Goal: Book appointment/travel/reservation

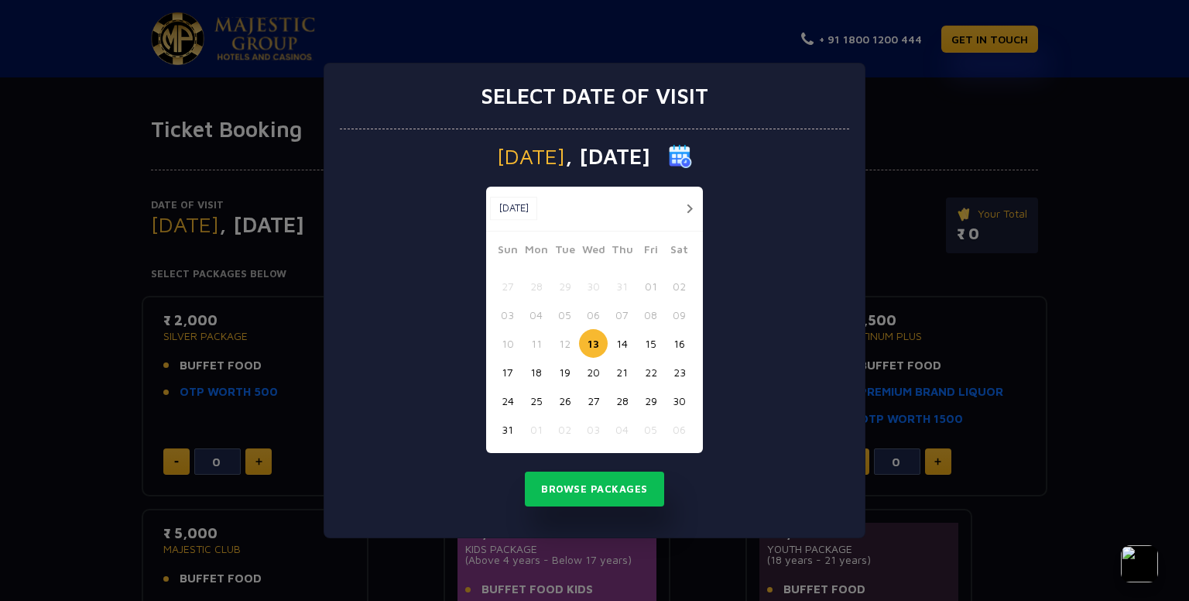
click at [591, 343] on button "13" at bounding box center [593, 343] width 29 height 29
click at [618, 342] on button "14" at bounding box center [622, 343] width 29 height 29
click at [601, 478] on button "Browse Packages" at bounding box center [594, 489] width 139 height 36
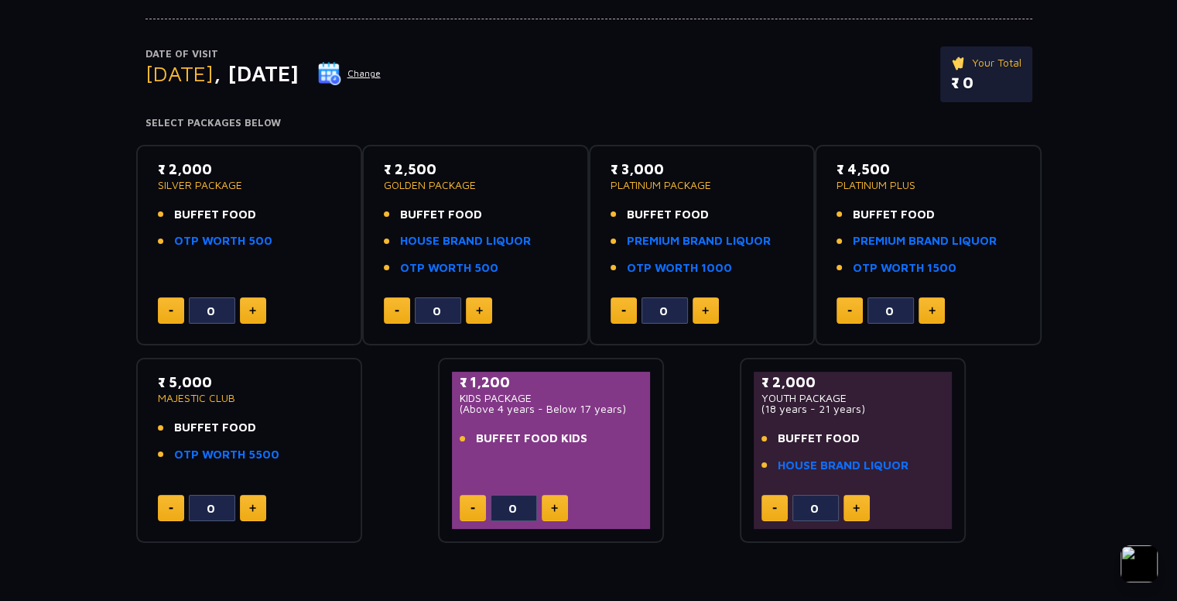
scroll to position [155, 0]
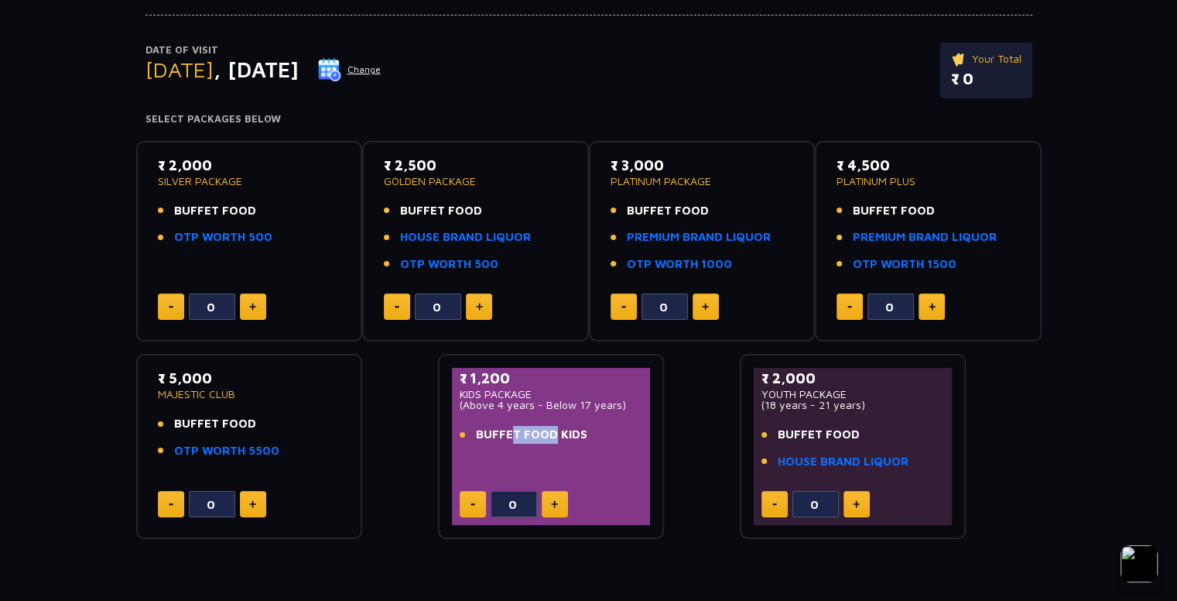
drag, startPoint x: 505, startPoint y: 431, endPoint x: 548, endPoint y: 437, distance: 43.7
click at [548, 437] on span "BUFFET FOOD KIDS" at bounding box center [531, 435] width 111 height 18
click at [547, 450] on div "₹ 1,200 KIDS PACKAGE (Above 4 years - Below 17 years) BUFFET FOOD KIDS" at bounding box center [551, 410] width 183 height 85
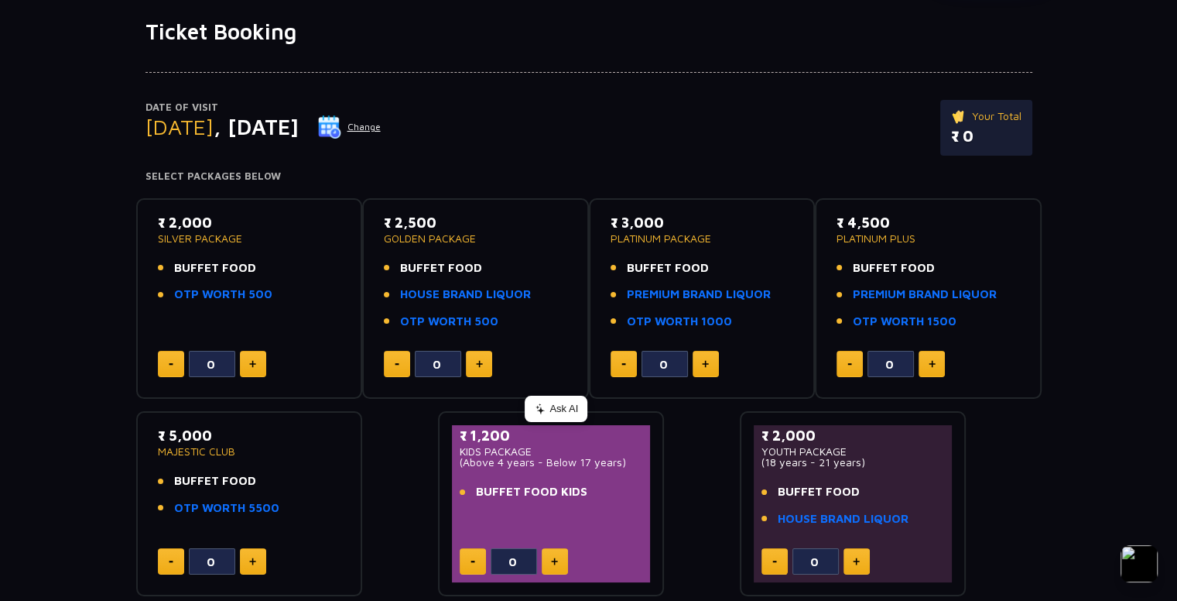
scroll to position [51, 0]
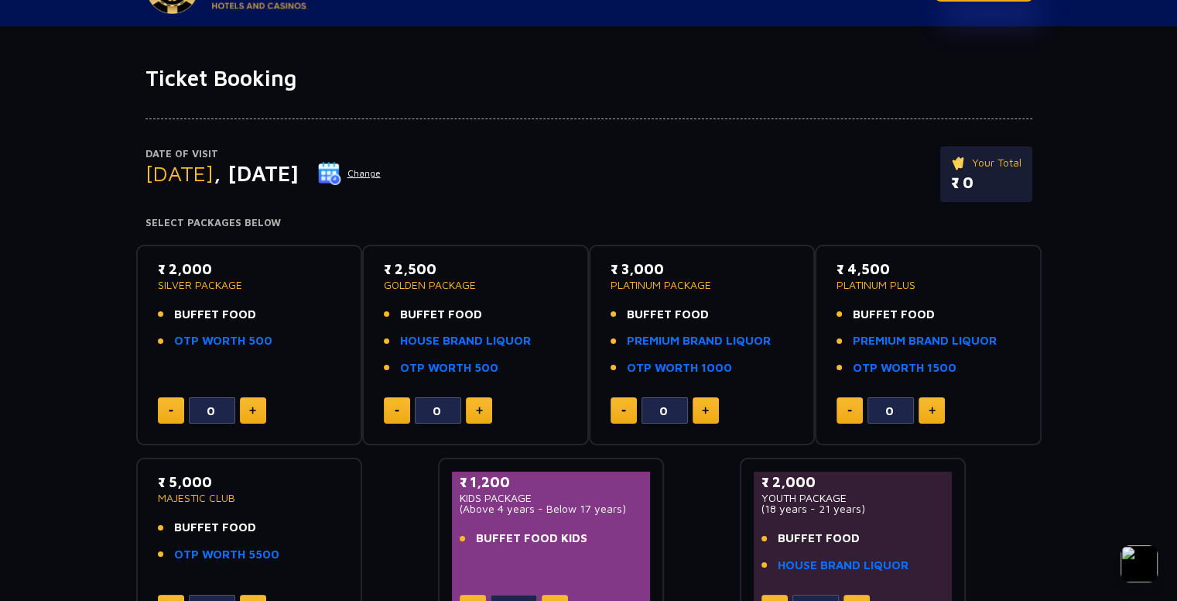
drag, startPoint x: 975, startPoint y: 175, endPoint x: 954, endPoint y: 188, distance: 25.4
click at [954, 188] on p "₹ 0" at bounding box center [986, 182] width 70 height 23
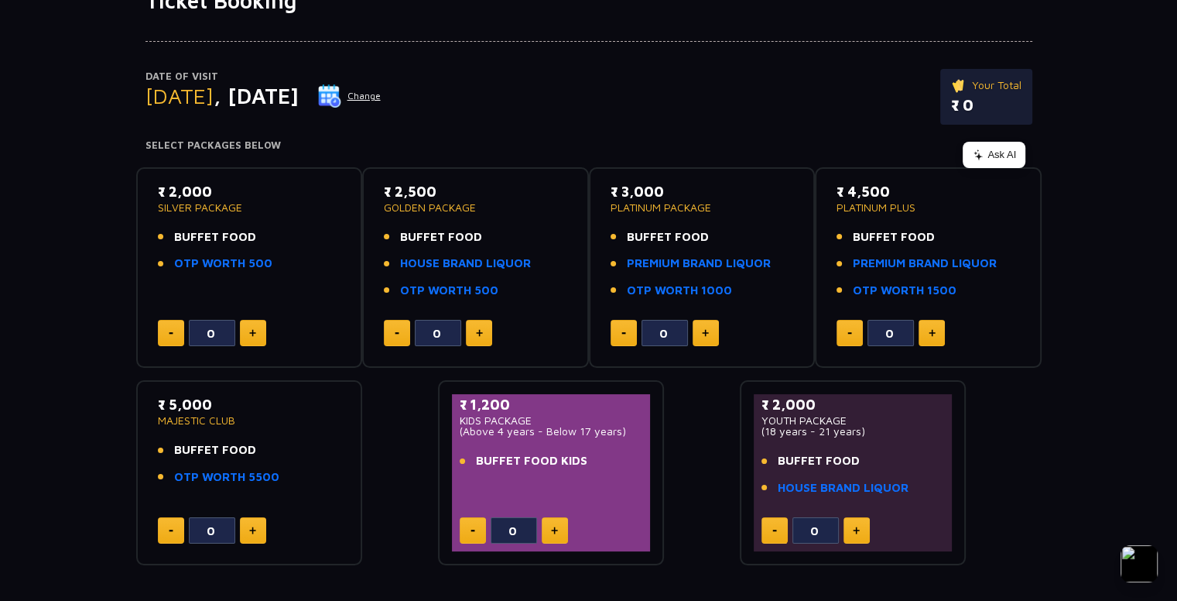
scroll to position [155, 0]
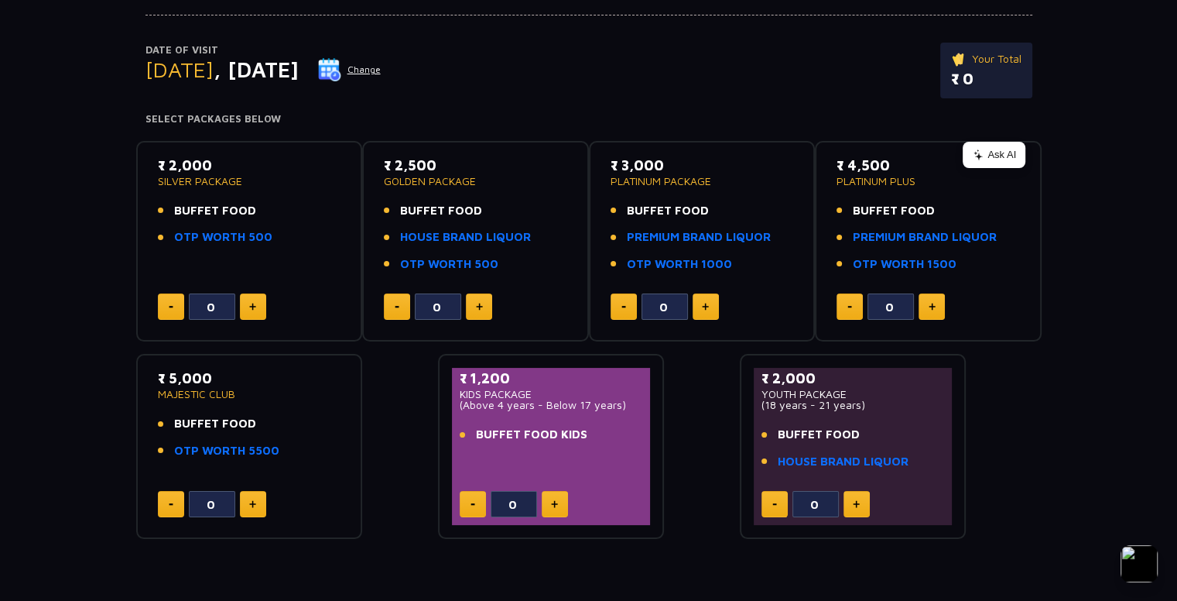
click at [694, 130] on div "₹ 2,000 SILVER PACKAGE BUFFET FOOD OTP WORTH 500 0 ₹ 2,500 GOLDEN PACKAGE BUFFE…" at bounding box center [589, 333] width 906 height 411
click at [252, 301] on button at bounding box center [253, 306] width 26 height 26
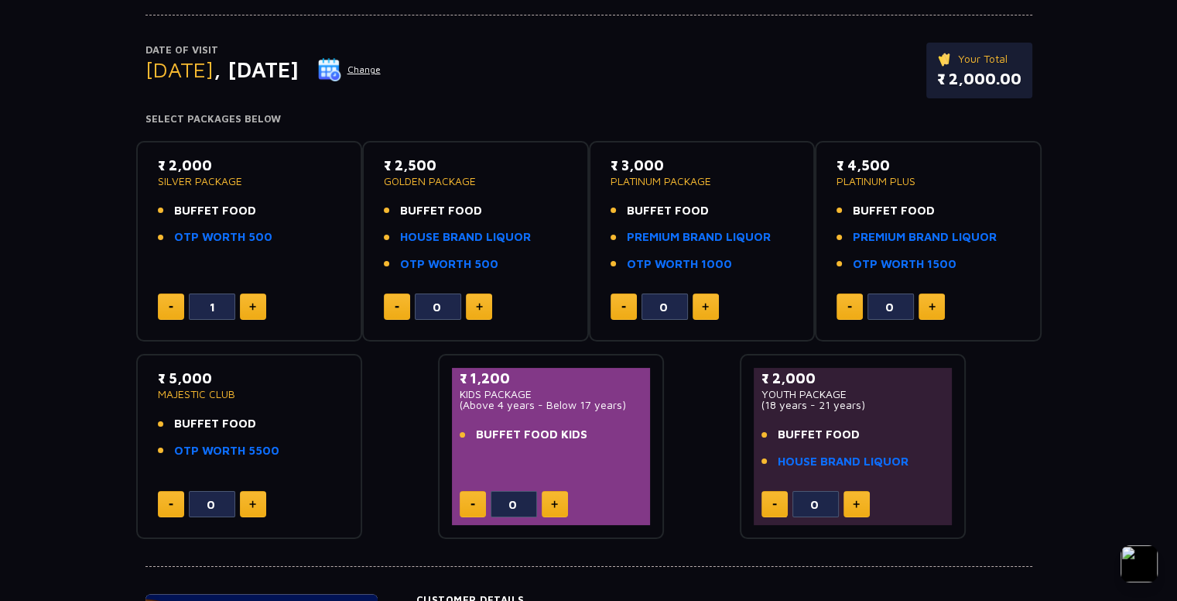
click at [252, 301] on button at bounding box center [253, 306] width 26 height 26
click at [254, 301] on button at bounding box center [253, 306] width 26 height 26
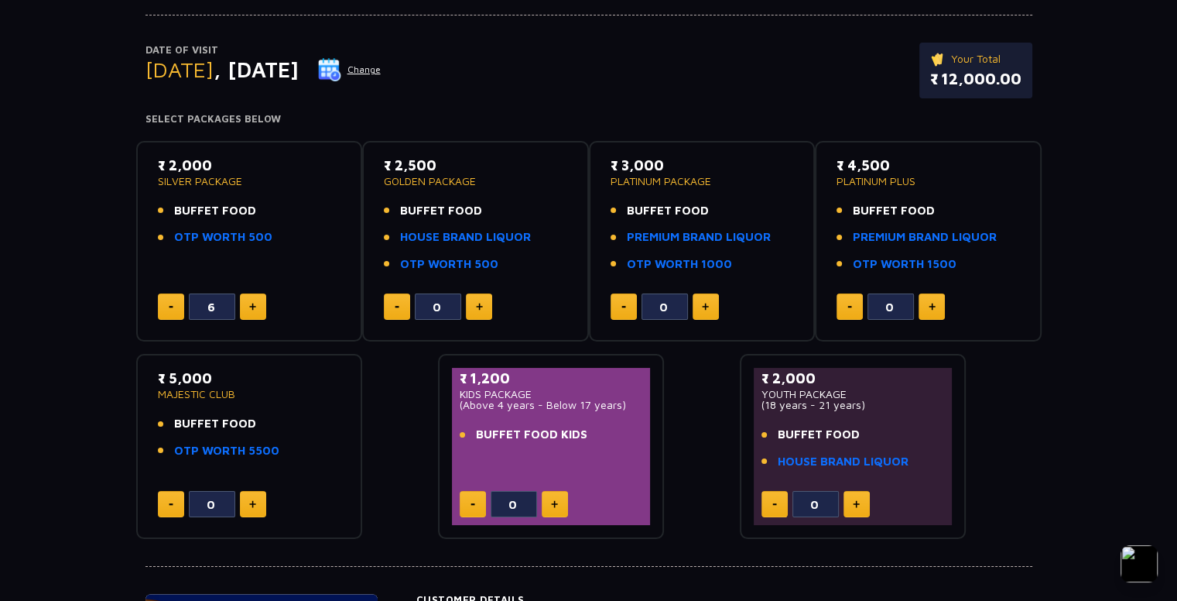
click at [254, 301] on button at bounding box center [253, 306] width 26 height 26
click at [170, 308] on button at bounding box center [171, 306] width 26 height 26
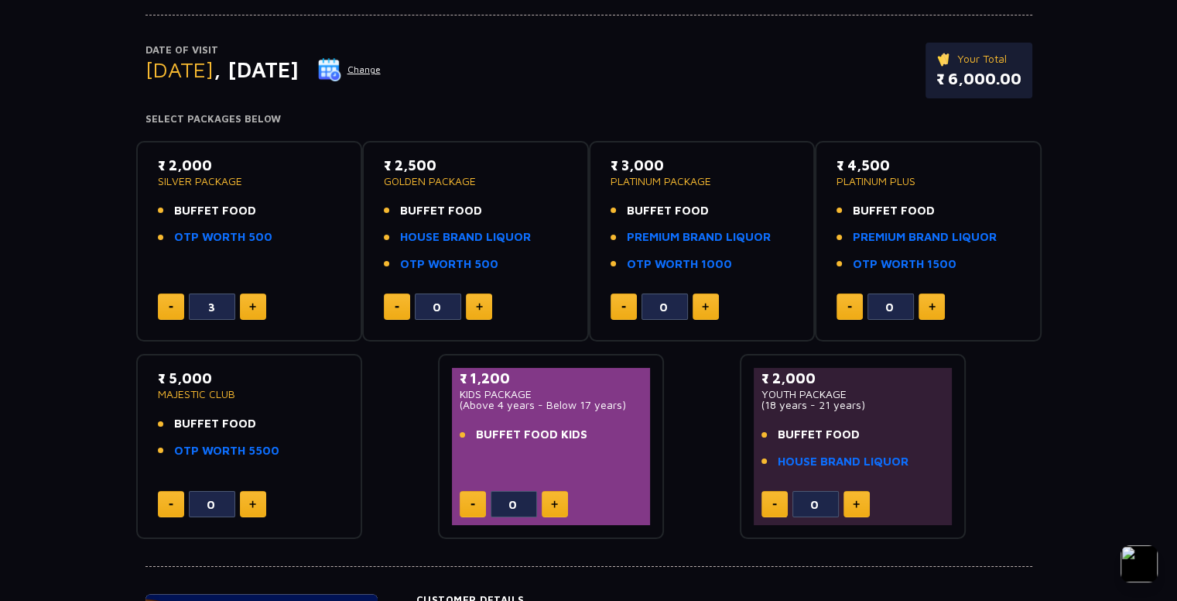
click at [170, 308] on button at bounding box center [171, 306] width 26 height 26
type input "0"
drag, startPoint x: 776, startPoint y: 391, endPoint x: 817, endPoint y: 392, distance: 41.8
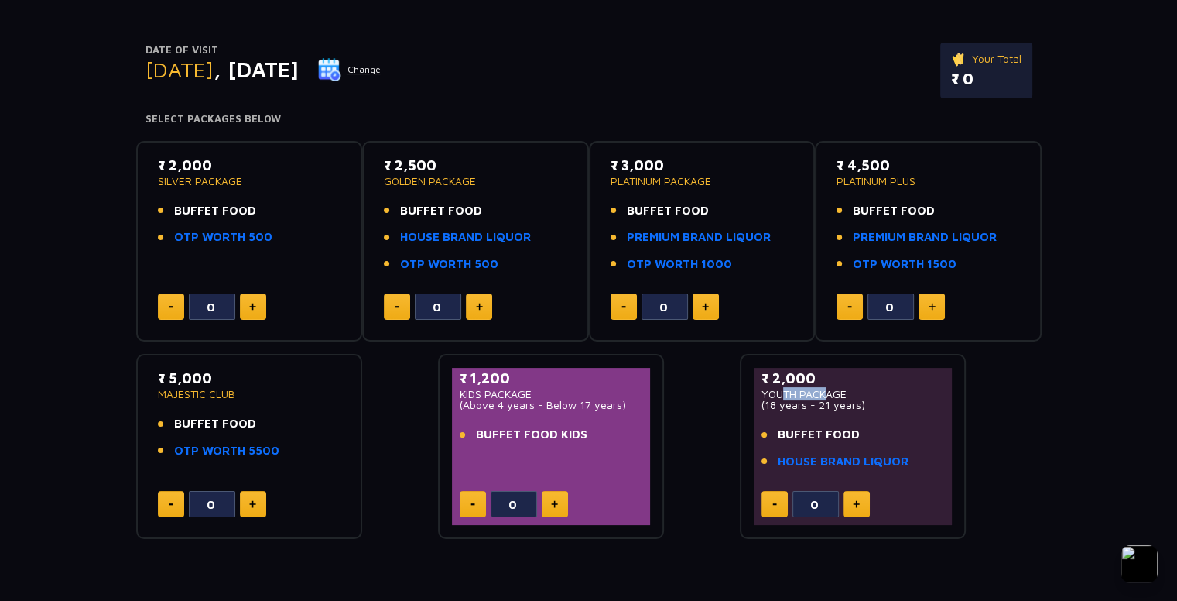
click at [817, 392] on p "YOUTH PACKAGE" at bounding box center [853, 394] width 183 height 11
click at [694, 416] on div "₹ 2,000 SILVER PACKAGE BUFFET FOOD OTP WORTH 500 0 ₹ 2,500 GOLDEN PACKAGE BUFFE…" at bounding box center [589, 333] width 906 height 411
drag, startPoint x: 780, startPoint y: 407, endPoint x: 843, endPoint y: 403, distance: 62.8
click at [843, 403] on p "(18 years - 21 years)" at bounding box center [853, 404] width 183 height 11
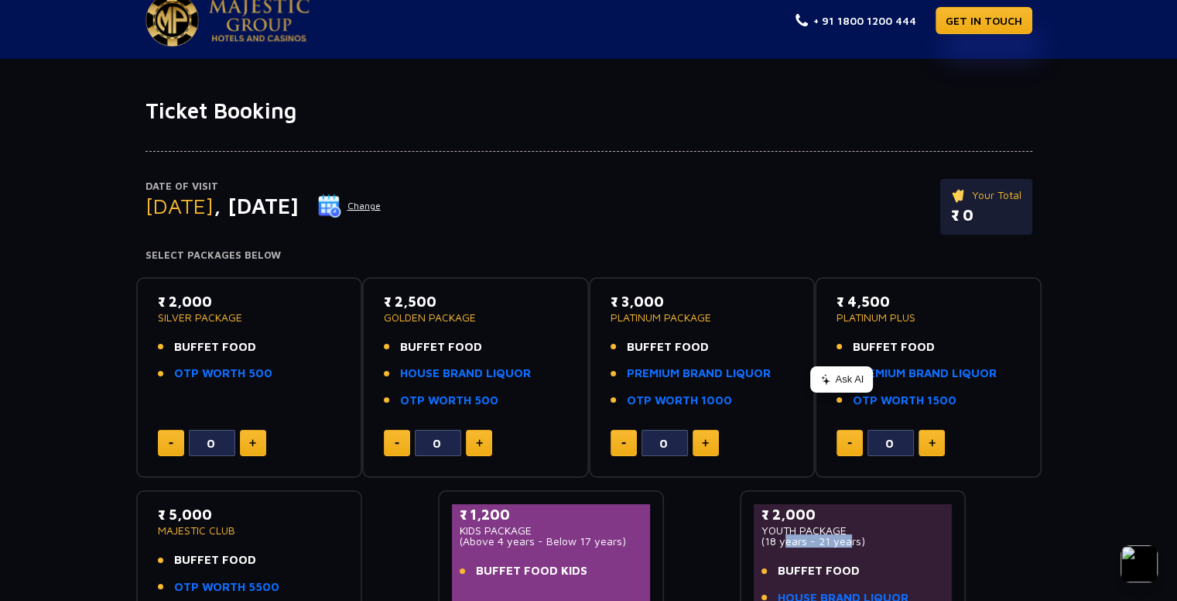
scroll to position [0, 0]
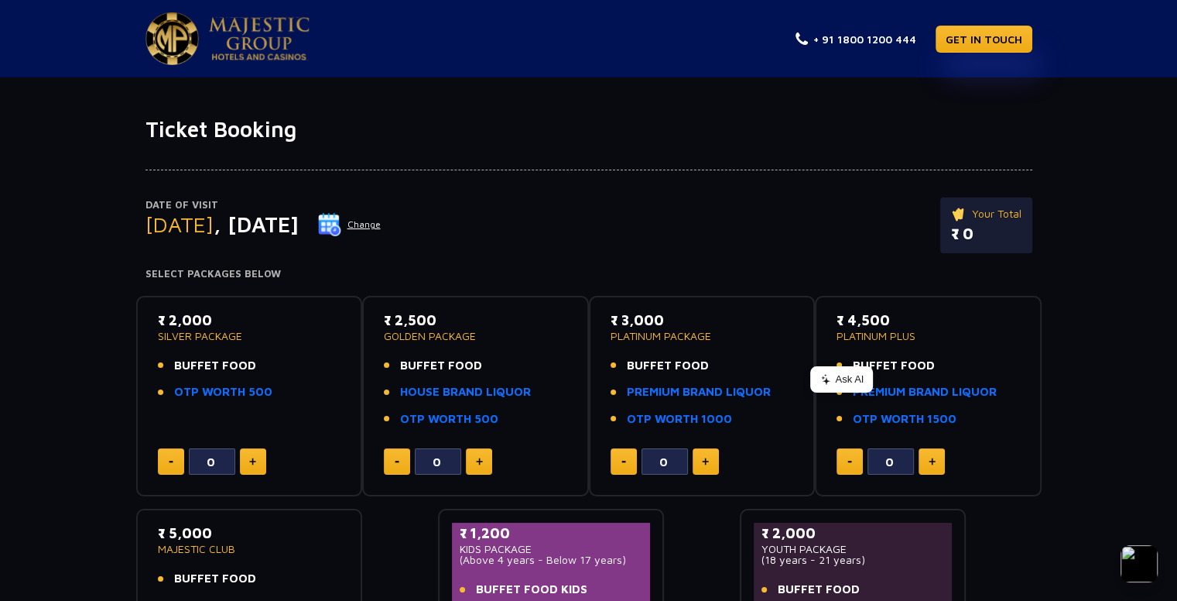
click at [293, 117] on div "Ticket Booking Date of Visit [DATE] Change Your Total ₹ 0 Select Packages Below…" at bounding box center [588, 420] width 1177 height 686
